Goal: Task Accomplishment & Management: Manage account settings

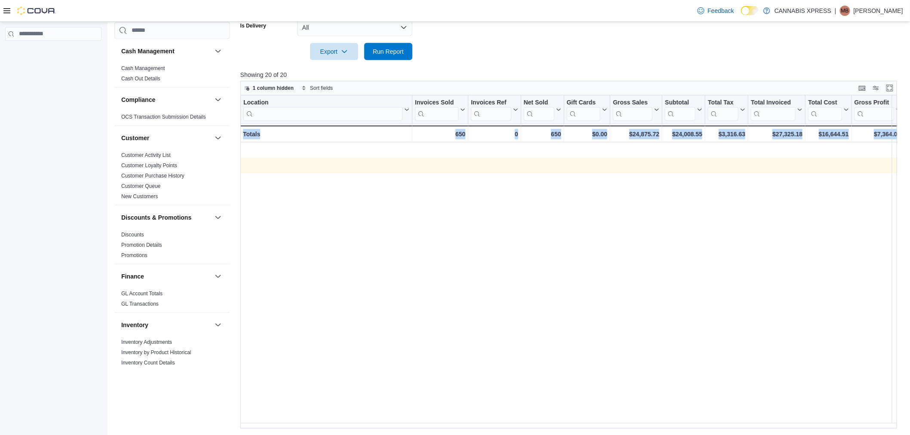
scroll to position [0, 965]
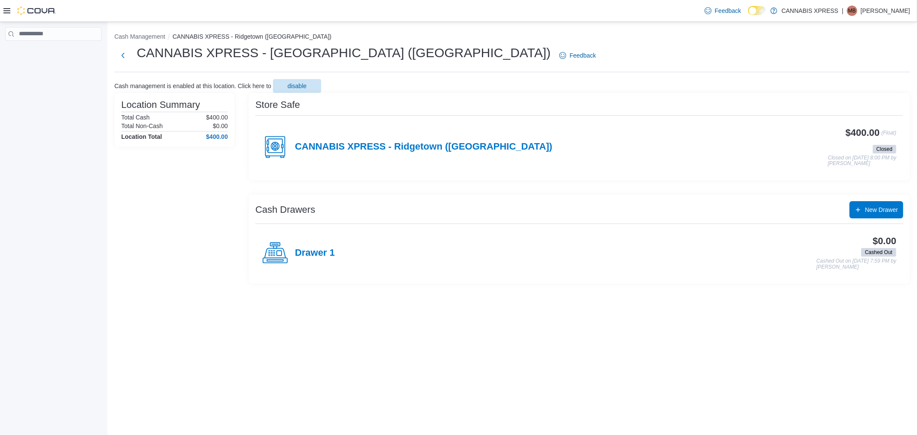
click at [3, 9] on icon at bounding box center [6, 10] width 7 height 7
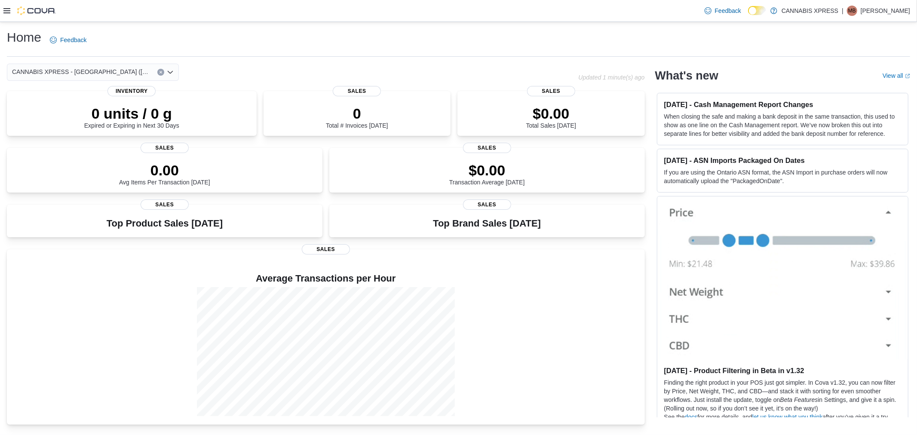
click at [7, 9] on icon at bounding box center [6, 10] width 7 height 7
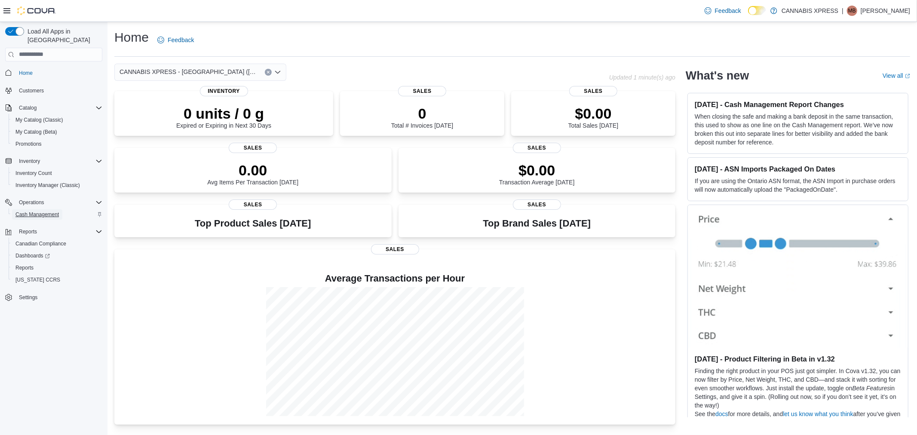
click at [37, 211] on span "Cash Management" at bounding box center [36, 214] width 43 height 7
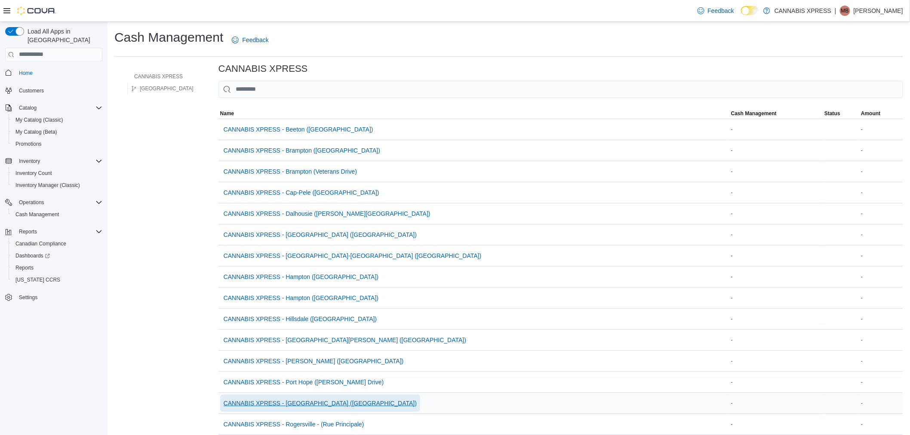
click at [294, 402] on span "CANNABIS XPRESS - [GEOGRAPHIC_DATA] ([GEOGRAPHIC_DATA])" at bounding box center [320, 403] width 193 height 9
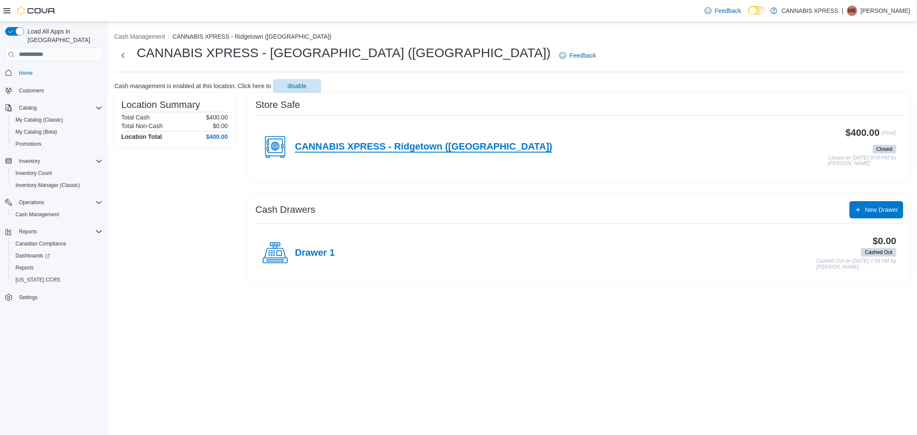
click at [335, 149] on h4 "CANNABIS XPRESS - Ridgetown ([GEOGRAPHIC_DATA])" at bounding box center [424, 146] width 258 height 11
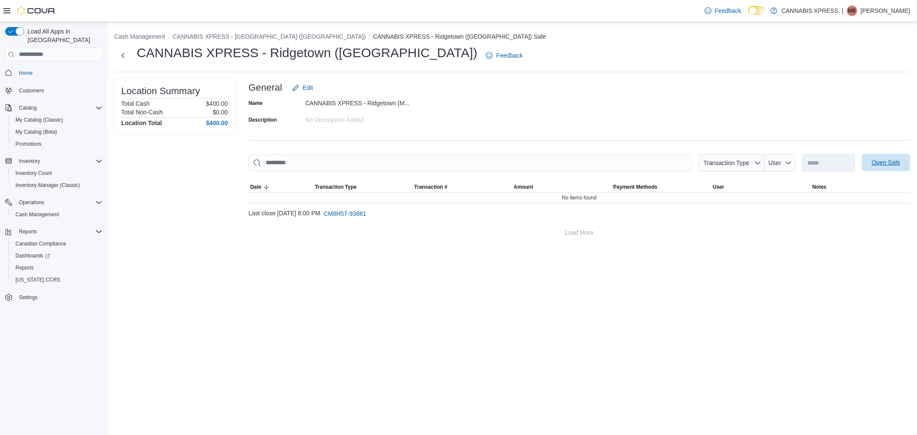
click at [894, 160] on span "Open Safe" at bounding box center [886, 162] width 29 height 9
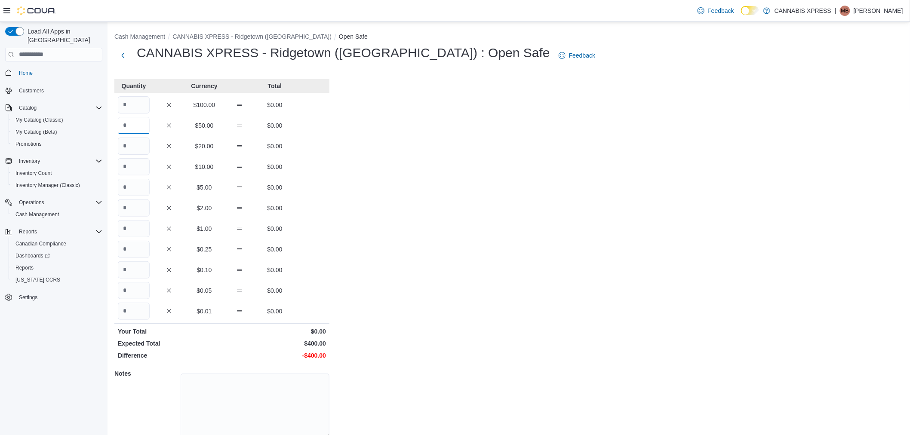
click at [130, 123] on input "Quantity" at bounding box center [134, 125] width 32 height 17
type input "*"
type input "**"
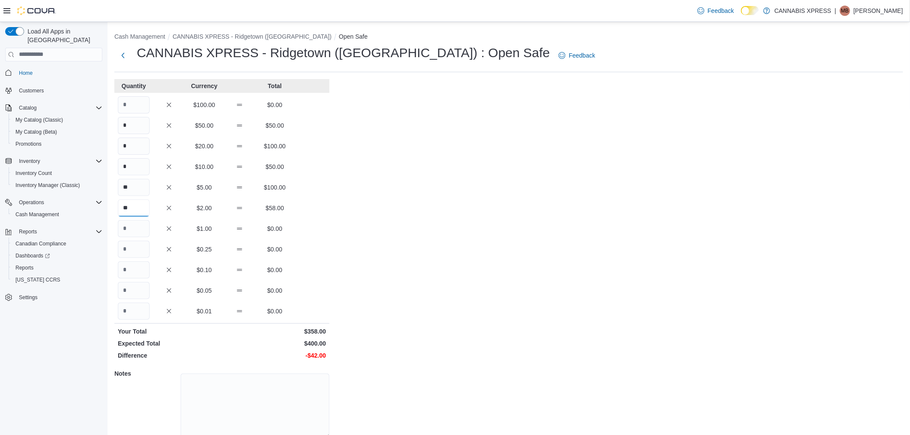
type input "**"
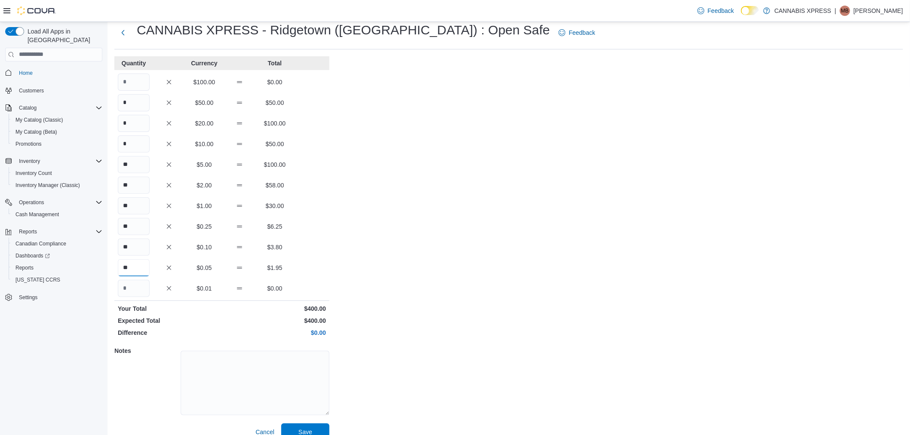
scroll to position [35, 0]
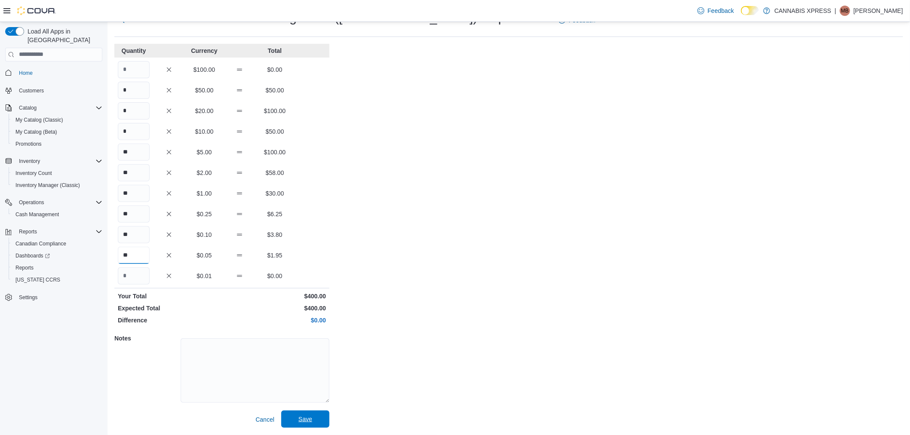
type input "**"
click at [300, 417] on span "Save" at bounding box center [305, 419] width 14 height 9
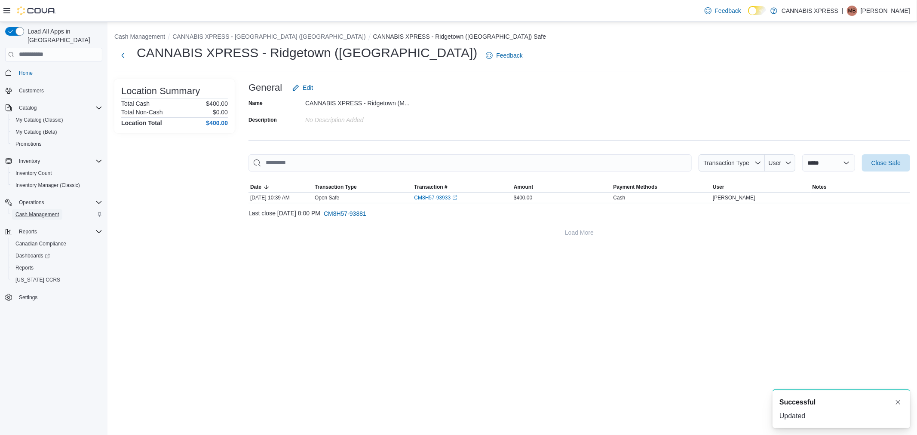
click at [37, 211] on span "Cash Management" at bounding box center [36, 214] width 43 height 7
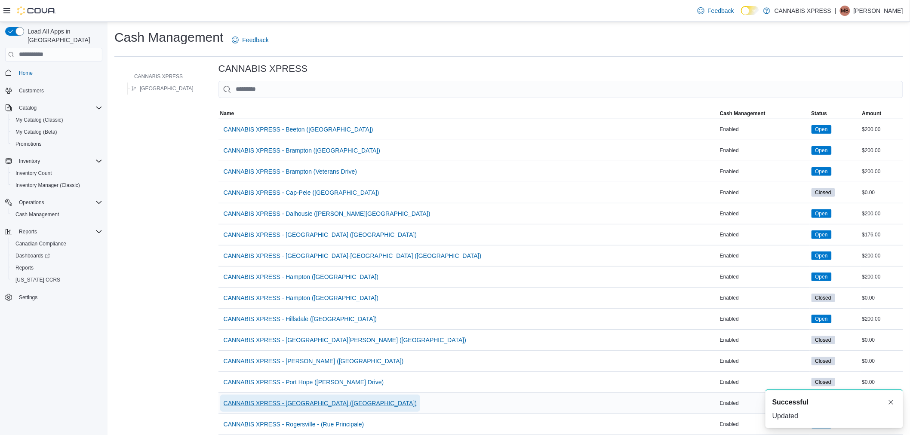
click at [301, 401] on span "CANNABIS XPRESS - [GEOGRAPHIC_DATA] ([GEOGRAPHIC_DATA])" at bounding box center [320, 403] width 193 height 9
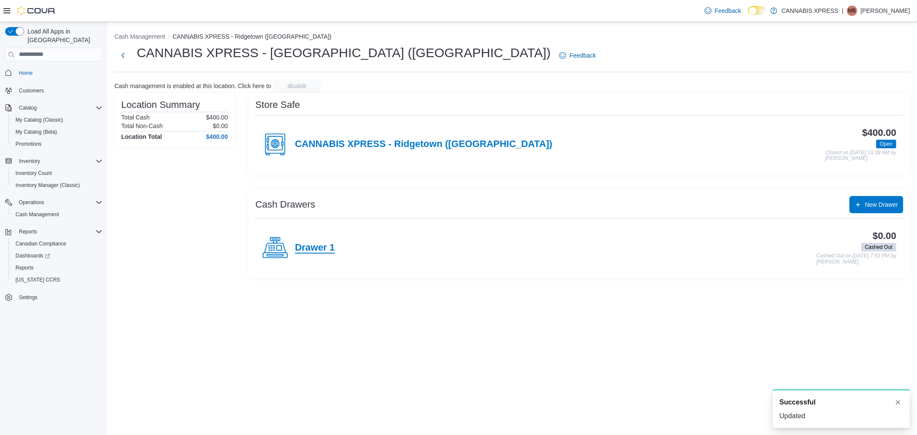
click at [311, 246] on h4 "Drawer 1" at bounding box center [315, 248] width 40 height 11
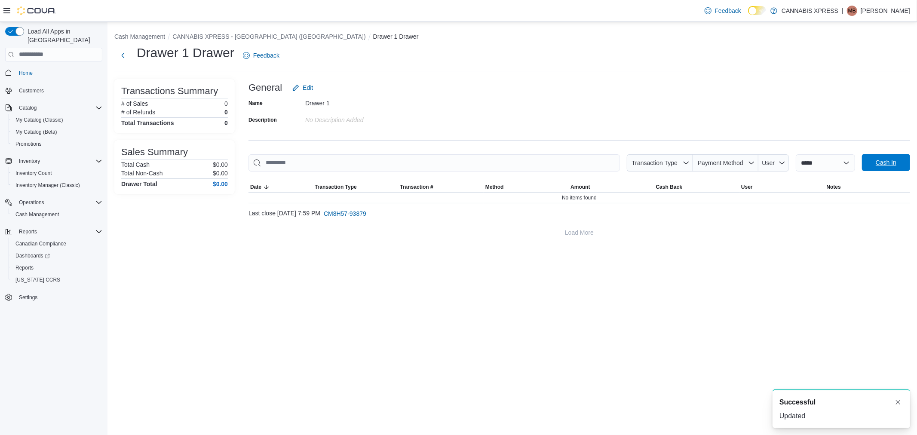
click at [898, 163] on span "Cash In" at bounding box center [886, 162] width 38 height 17
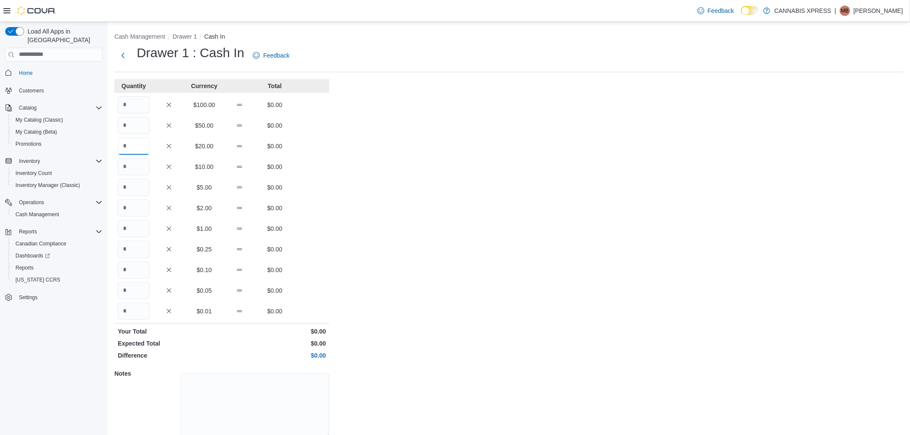
click at [134, 145] on input "Quantity" at bounding box center [134, 146] width 32 height 17
type input "*"
type input "**"
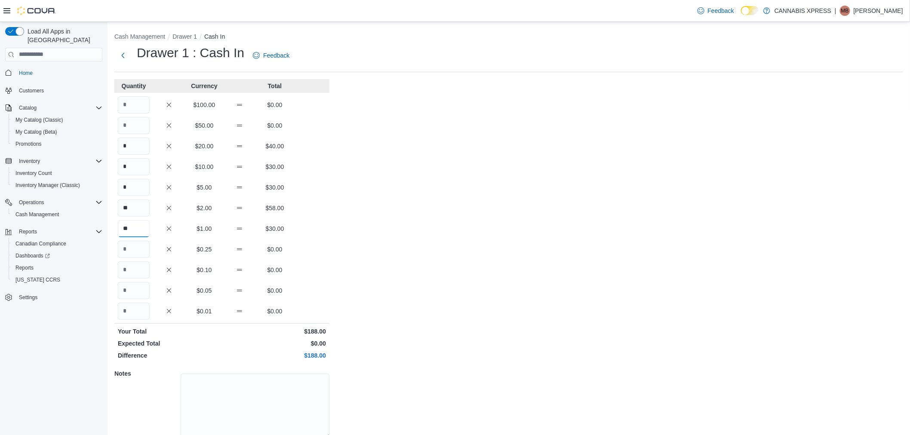
type input "**"
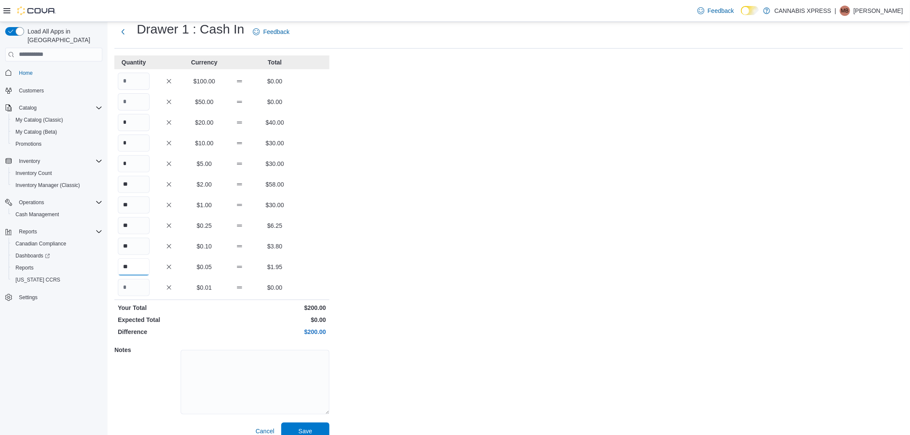
scroll to position [35, 0]
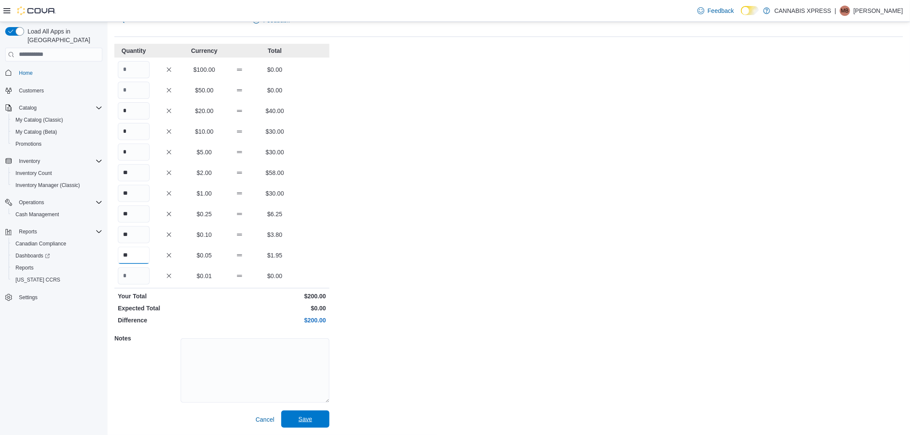
type input "**"
click at [302, 417] on span "Save" at bounding box center [305, 419] width 14 height 9
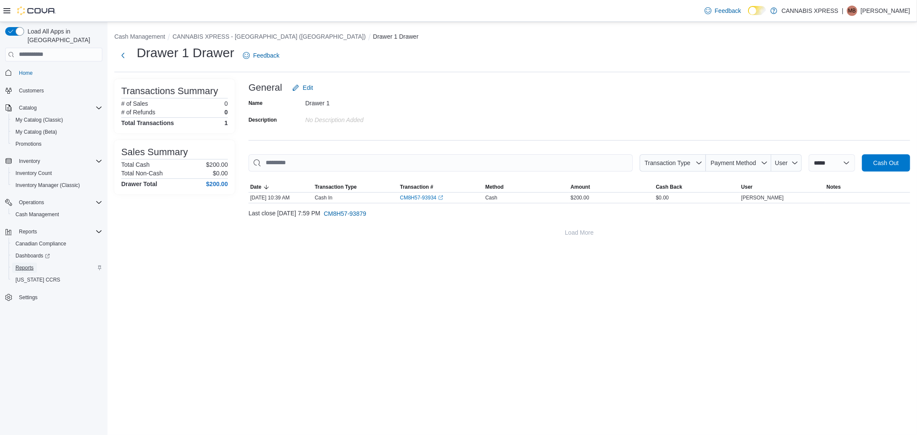
click at [35, 263] on link "Reports" at bounding box center [24, 268] width 25 height 10
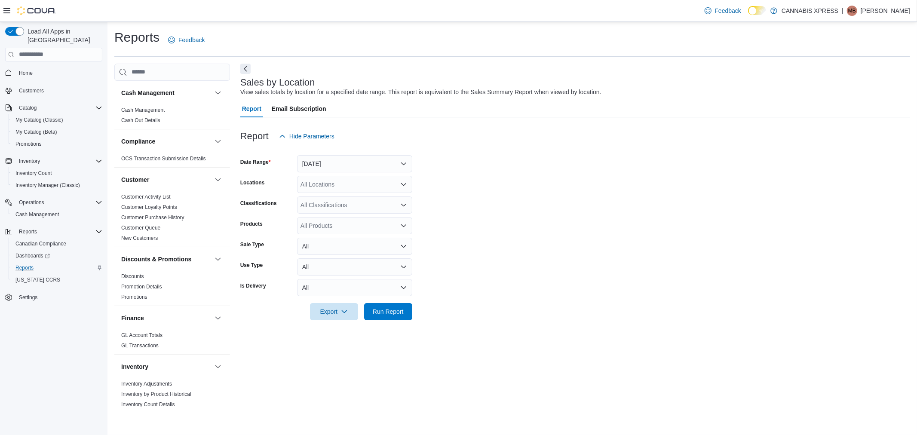
click at [820, 157] on form "Date Range Yesterday Locations All Locations Classifications All Classification…" at bounding box center [575, 232] width 670 height 175
click at [337, 165] on button "Yesterday" at bounding box center [354, 163] width 115 height 17
drag, startPoint x: 327, startPoint y: 185, endPoint x: 326, endPoint y: 192, distance: 7.0
click at [326, 190] on div "Custom Date Today Yesterday Last 7 Days Last 7 Days (excluding today) Last 14 D…" at bounding box center [354, 236] width 115 height 129
click at [328, 194] on span "Today" at bounding box center [360, 198] width 98 height 10
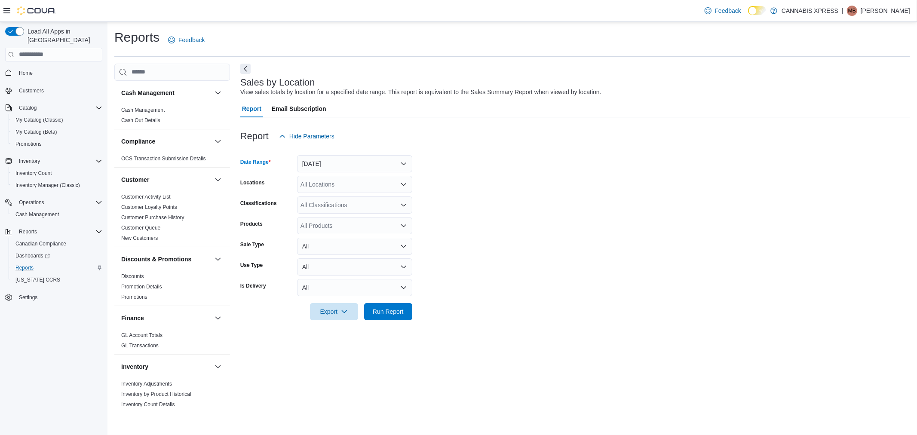
click at [334, 181] on div "All Locations" at bounding box center [354, 184] width 115 height 17
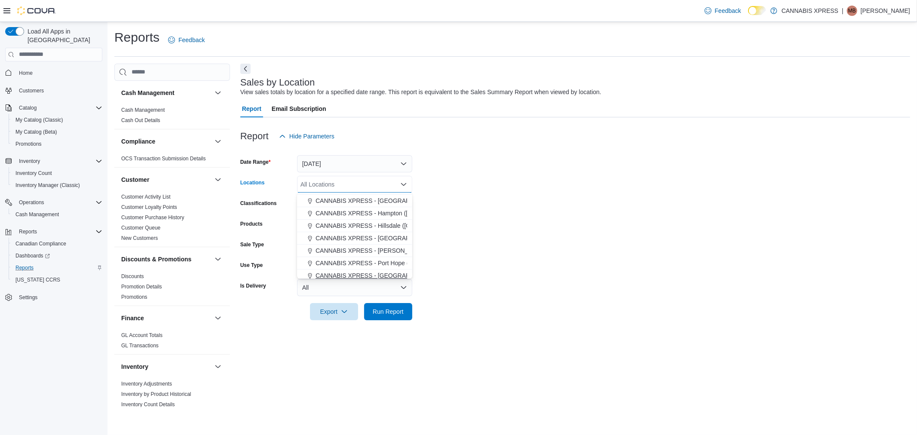
click at [384, 271] on span "CANNABIS XPRESS - [GEOGRAPHIC_DATA] ([GEOGRAPHIC_DATA])" at bounding box center [412, 275] width 193 height 9
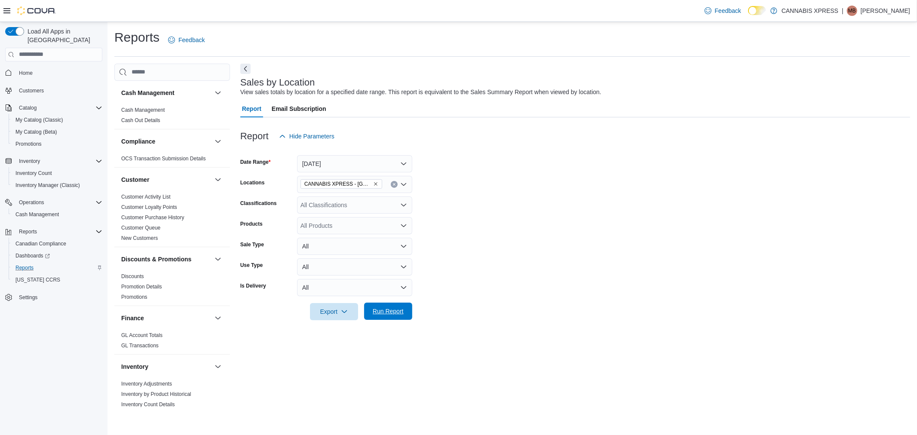
click at [387, 311] on span "Run Report" at bounding box center [388, 311] width 31 height 9
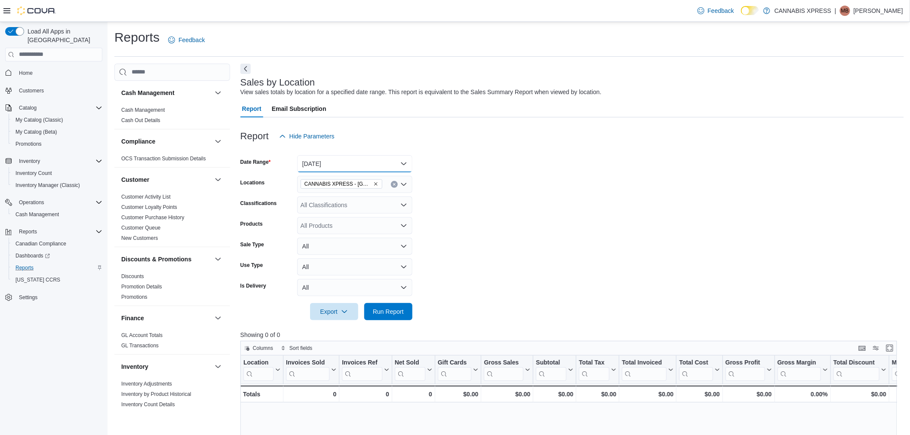
click at [354, 161] on button "Today" at bounding box center [354, 163] width 115 height 17
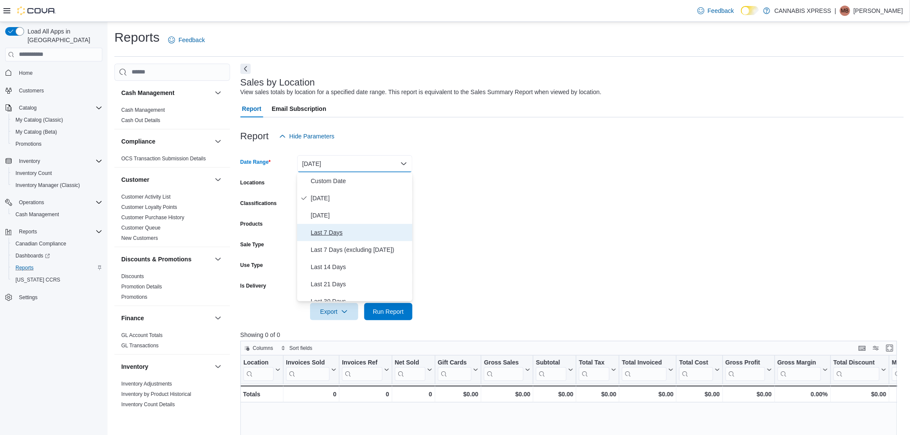
click at [337, 228] on span "Last 7 Days" at bounding box center [360, 232] width 98 height 10
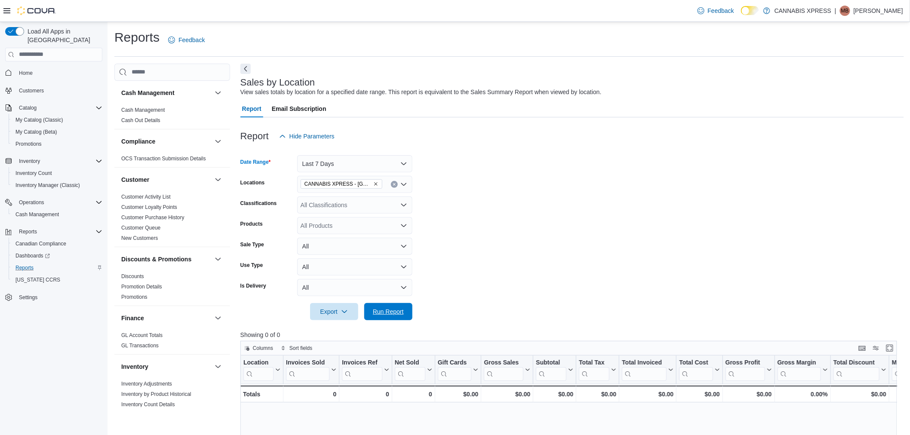
click at [378, 307] on span "Run Report" at bounding box center [388, 311] width 31 height 9
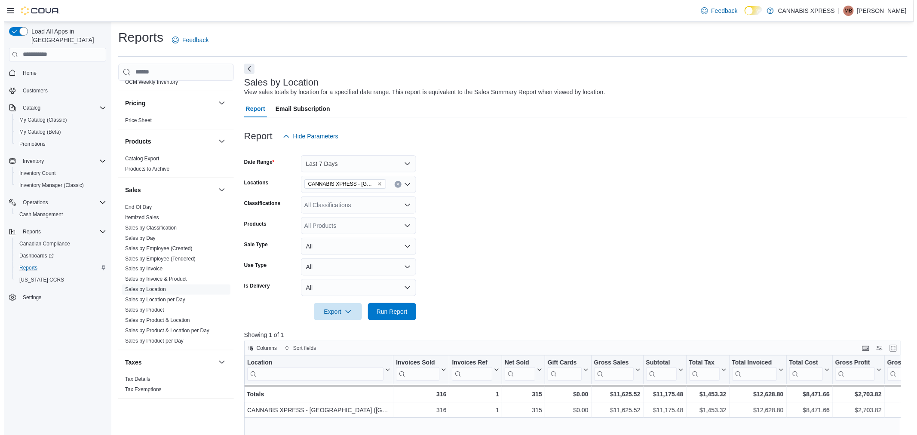
scroll to position [503, 0]
click at [175, 304] on span "Sales by Location per Day" at bounding box center [172, 300] width 109 height 10
click at [178, 297] on link "Sales by Location per Day" at bounding box center [151, 300] width 60 height 6
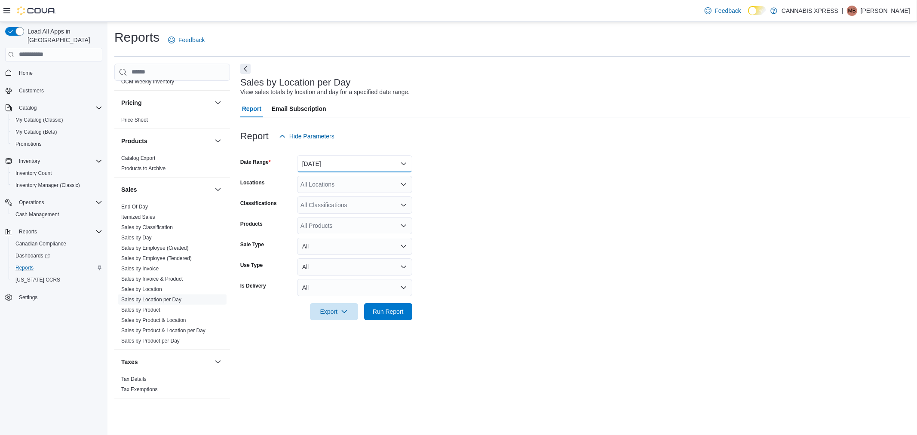
click at [332, 168] on button "Yesterday" at bounding box center [354, 163] width 115 height 17
click at [325, 228] on span "Last 7 Days" at bounding box center [360, 232] width 98 height 10
click at [327, 197] on div "All Classifications" at bounding box center [354, 205] width 115 height 17
click at [328, 187] on div "All Locations" at bounding box center [354, 184] width 115 height 17
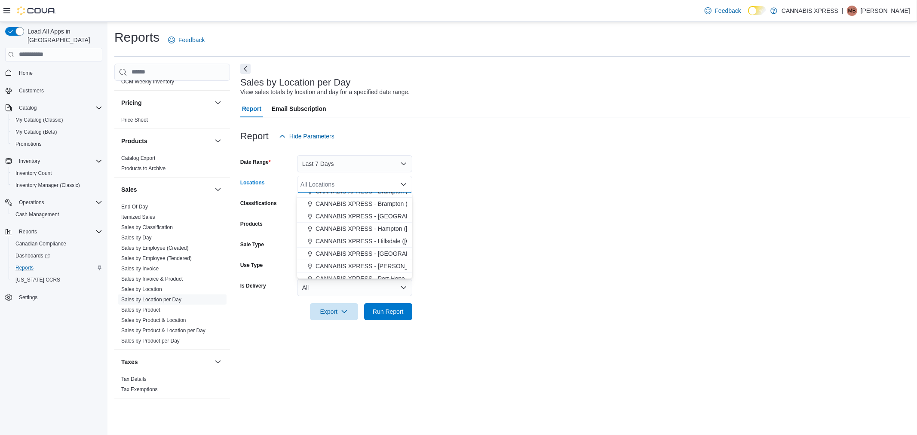
scroll to position [48, 0]
click at [383, 276] on span "CANNABIS XPRESS - [GEOGRAPHIC_DATA] ([GEOGRAPHIC_DATA])" at bounding box center [412, 275] width 193 height 9
click at [385, 310] on span "Run Report" at bounding box center [388, 311] width 31 height 9
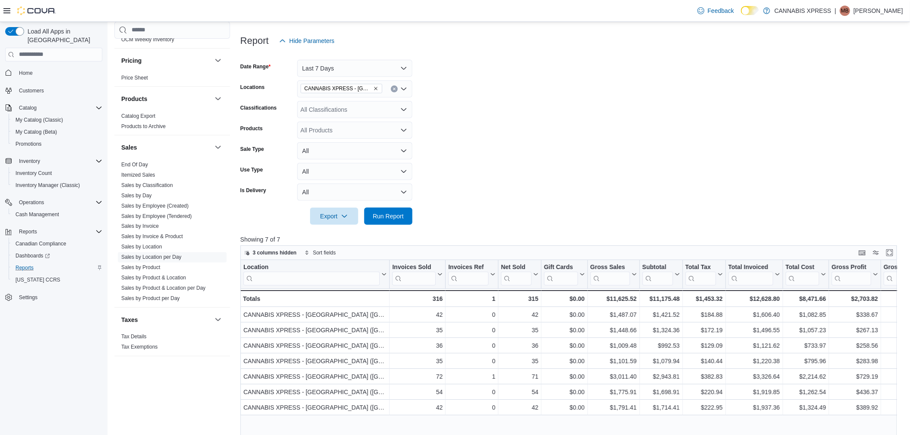
scroll to position [143, 0]
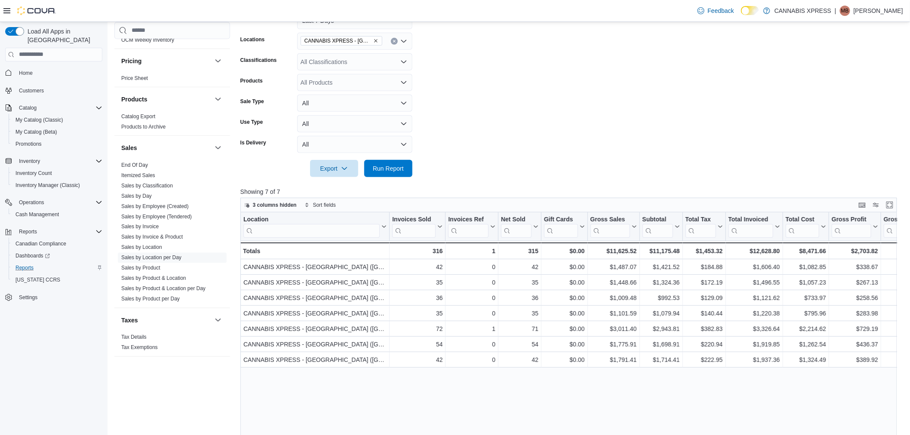
drag, startPoint x: 817, startPoint y: 49, endPoint x: 833, endPoint y: 65, distance: 22.5
click at [817, 49] on form "Date Range Last 7 Days Locations CANNABIS XPRESS - Ridgetown (Main Street) Clas…" at bounding box center [571, 89] width 663 height 175
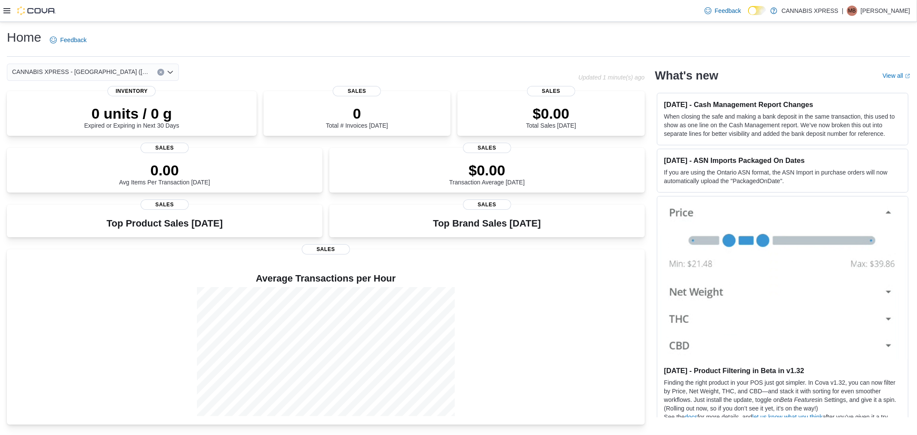
click at [3, 8] on icon at bounding box center [6, 10] width 7 height 7
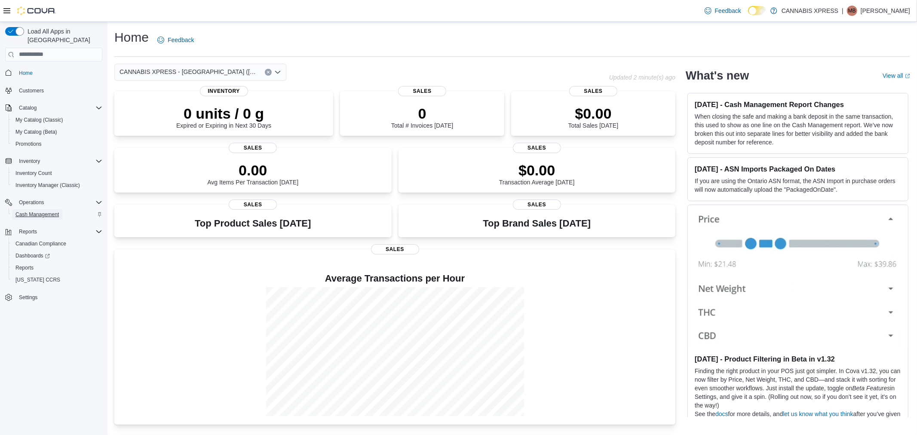
click at [28, 211] on span "Cash Management" at bounding box center [36, 214] width 43 height 7
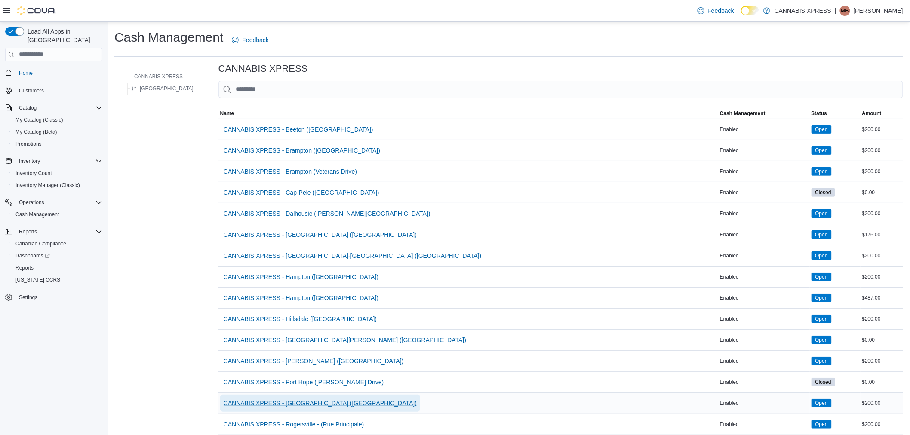
click at [314, 403] on span "CANNABIS XPRESS - [GEOGRAPHIC_DATA] ([GEOGRAPHIC_DATA])" at bounding box center [320, 403] width 193 height 9
click at [298, 401] on span "CANNABIS XPRESS - [GEOGRAPHIC_DATA] ([GEOGRAPHIC_DATA])" at bounding box center [320, 403] width 193 height 9
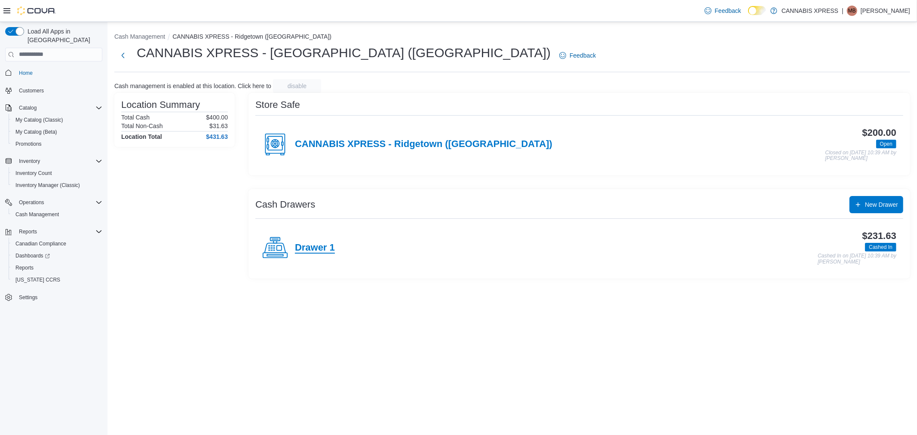
click at [319, 244] on h4 "Drawer 1" at bounding box center [315, 248] width 40 height 11
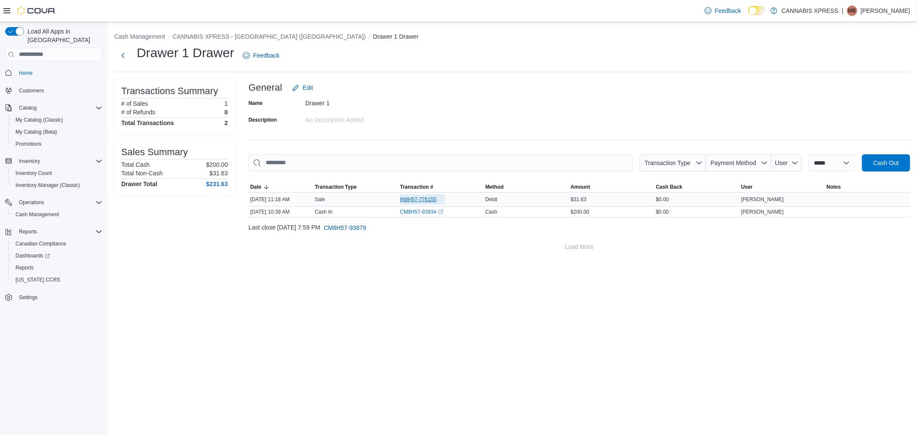
click at [416, 199] on span "IN8H57-776155" at bounding box center [418, 199] width 37 height 7
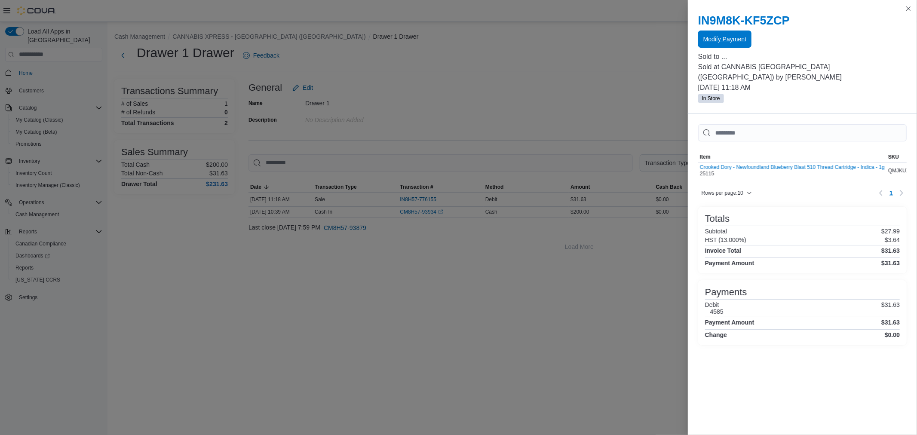
click at [731, 37] on span "Modify Payment" at bounding box center [724, 39] width 43 height 9
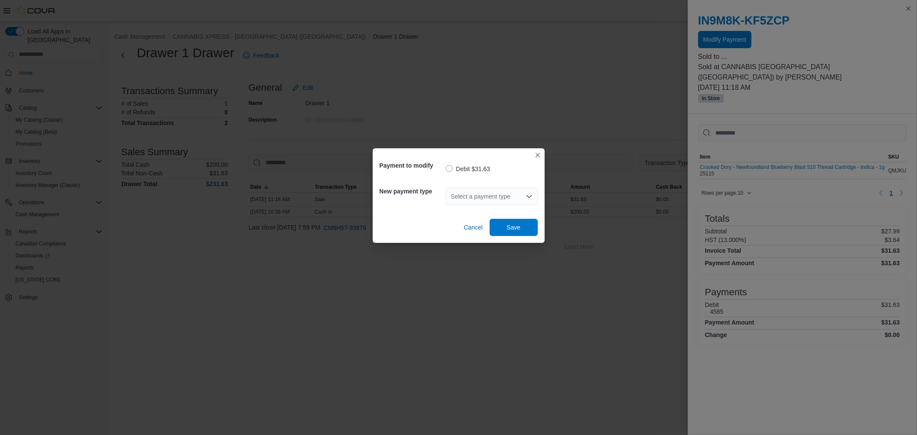
click at [518, 192] on div "Select a payment type" at bounding box center [492, 196] width 92 height 17
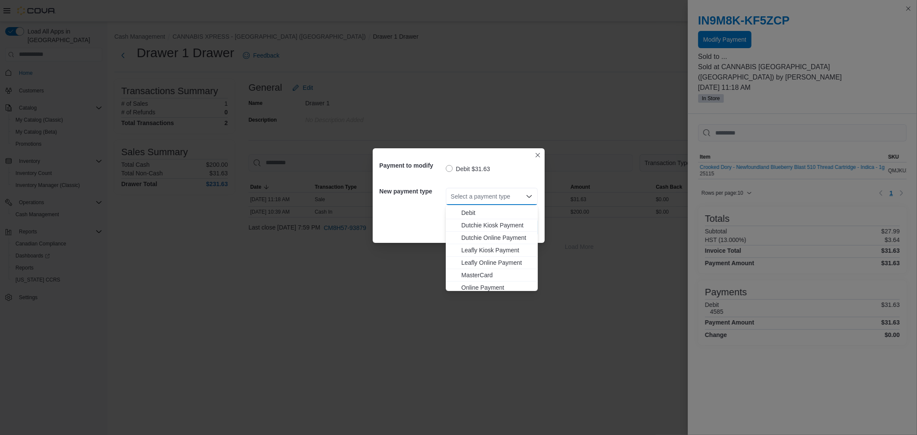
scroll to position [88, 0]
click at [476, 273] on span "Visa" at bounding box center [496, 272] width 71 height 9
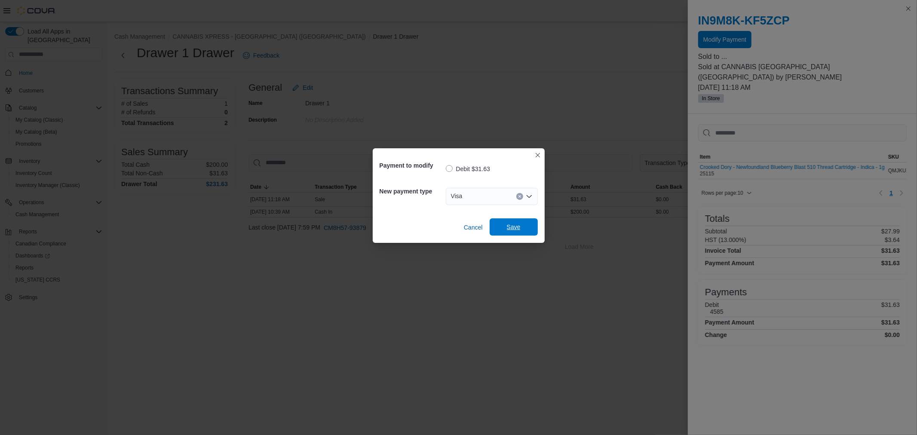
click at [504, 227] on span "Save" at bounding box center [514, 226] width 38 height 17
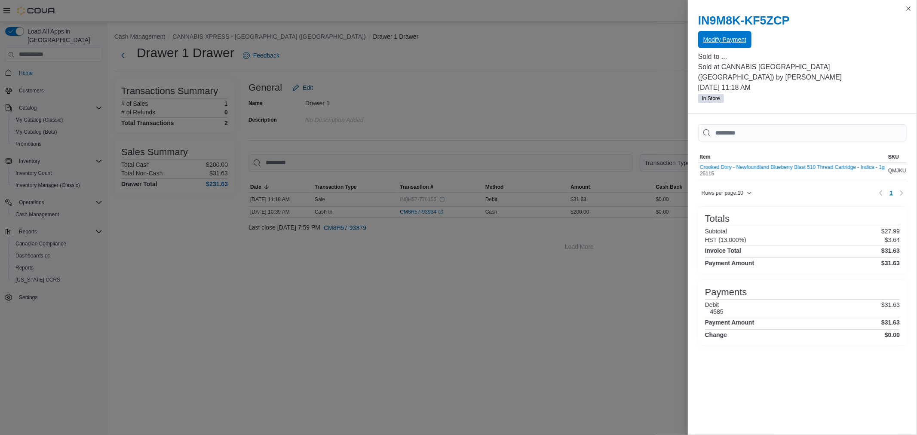
scroll to position [0, 0]
